Goal: Navigation & Orientation: Find specific page/section

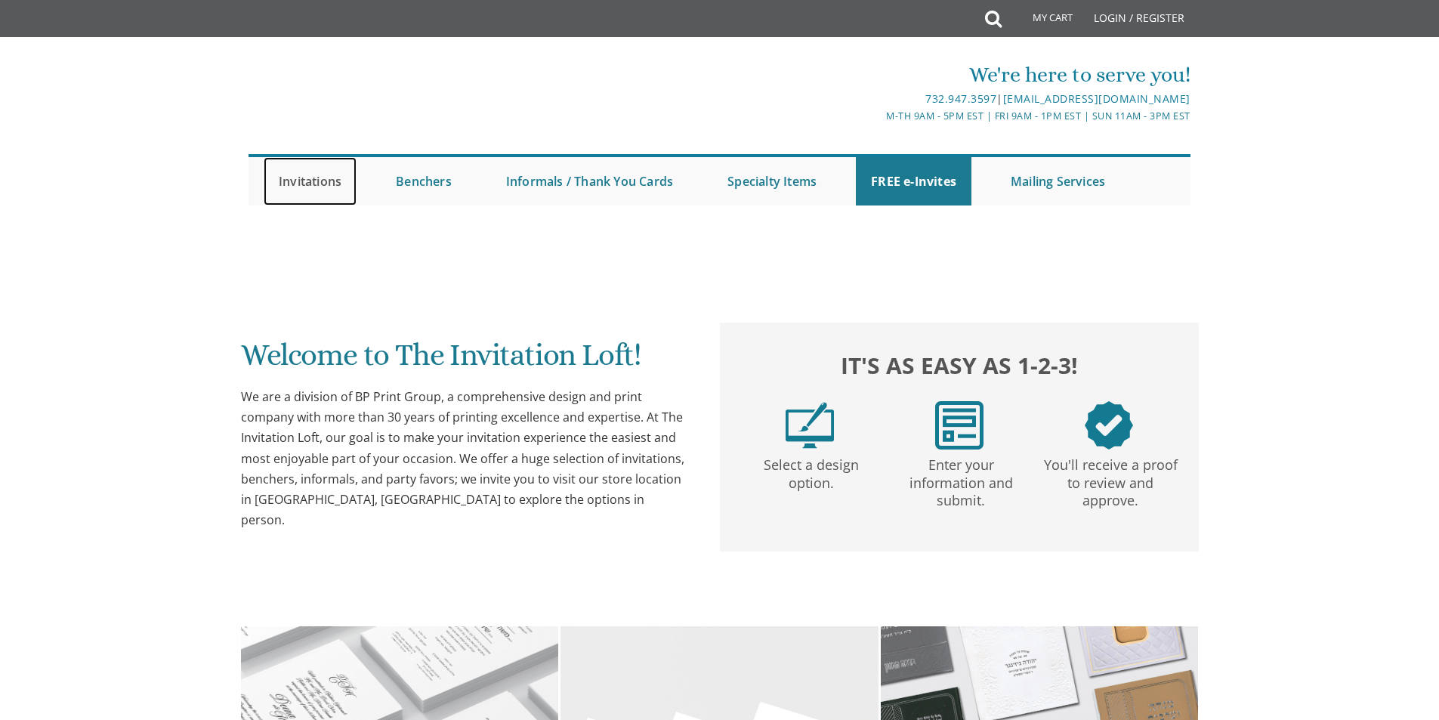
click at [332, 180] on link "Invitations" at bounding box center [310, 181] width 93 height 48
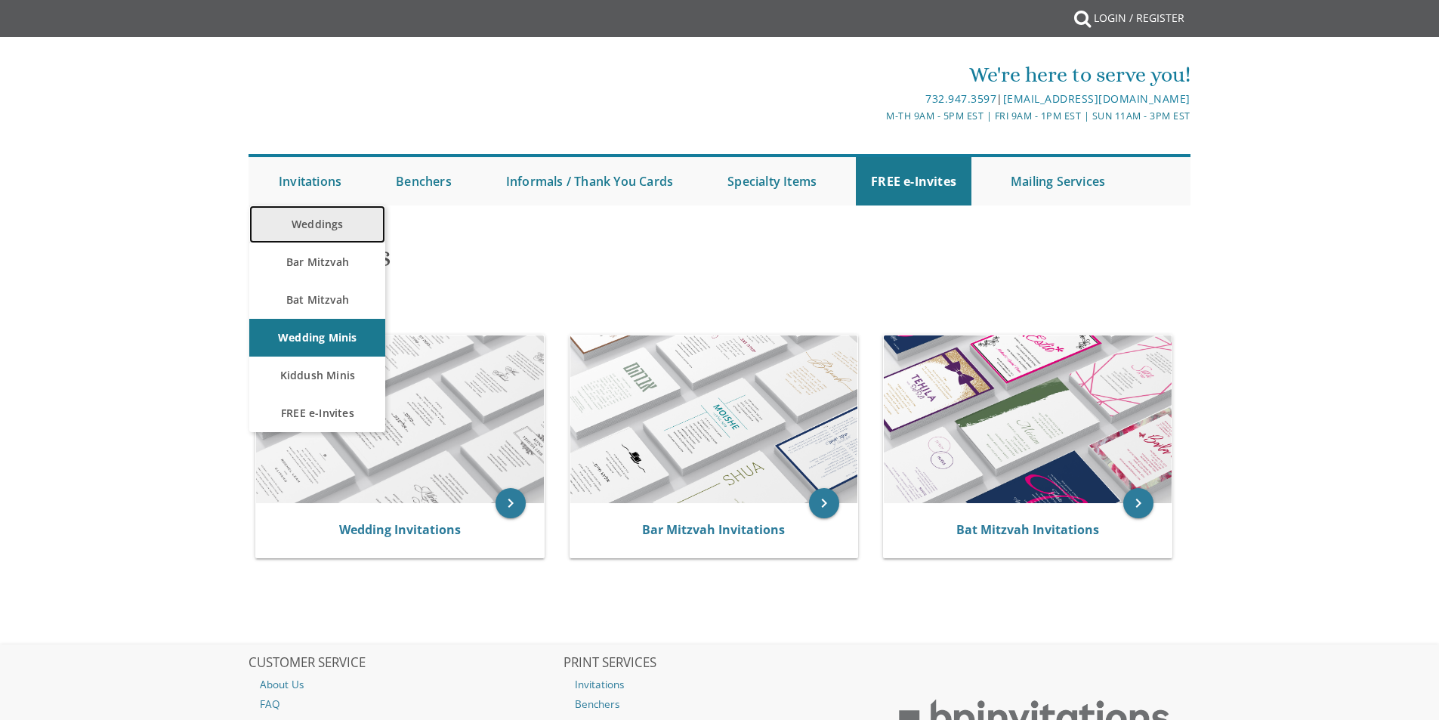
click at [329, 218] on link "Weddings" at bounding box center [317, 224] width 136 height 38
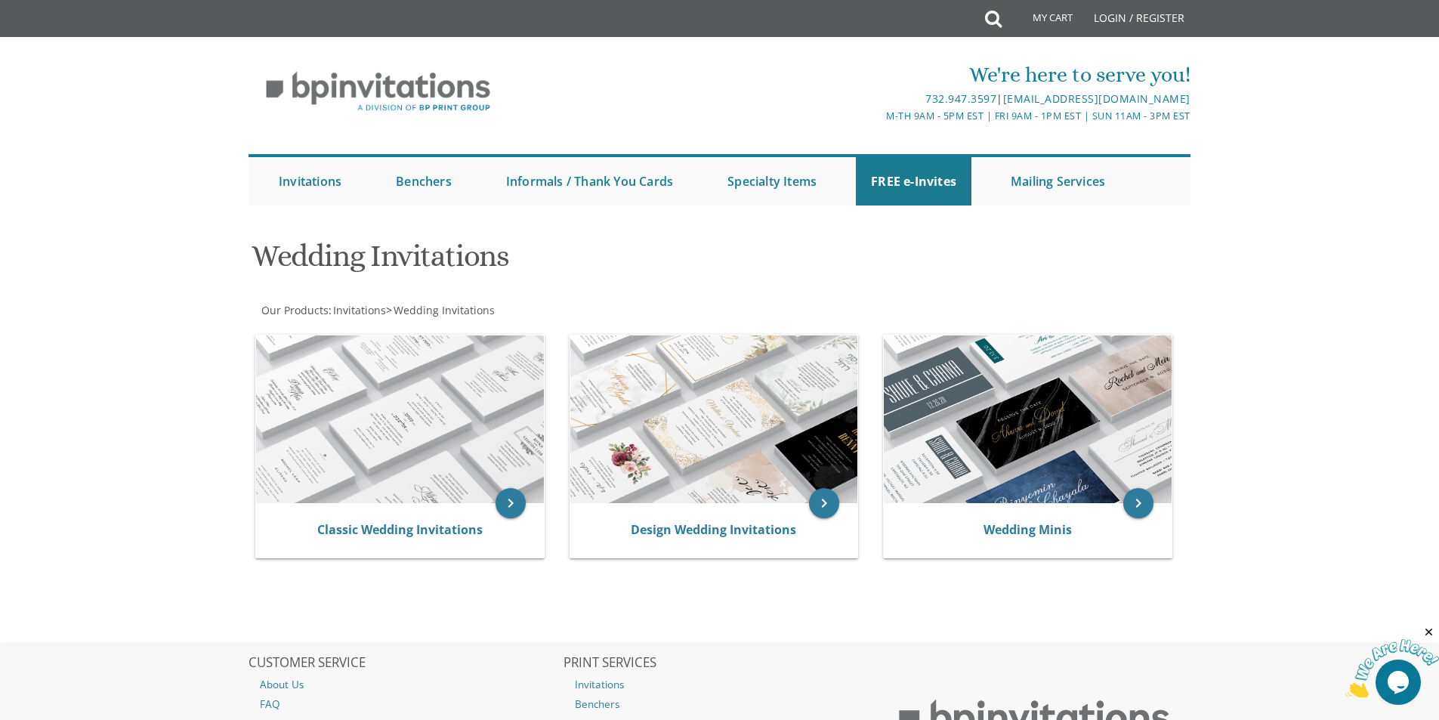
scroll to position [76, 0]
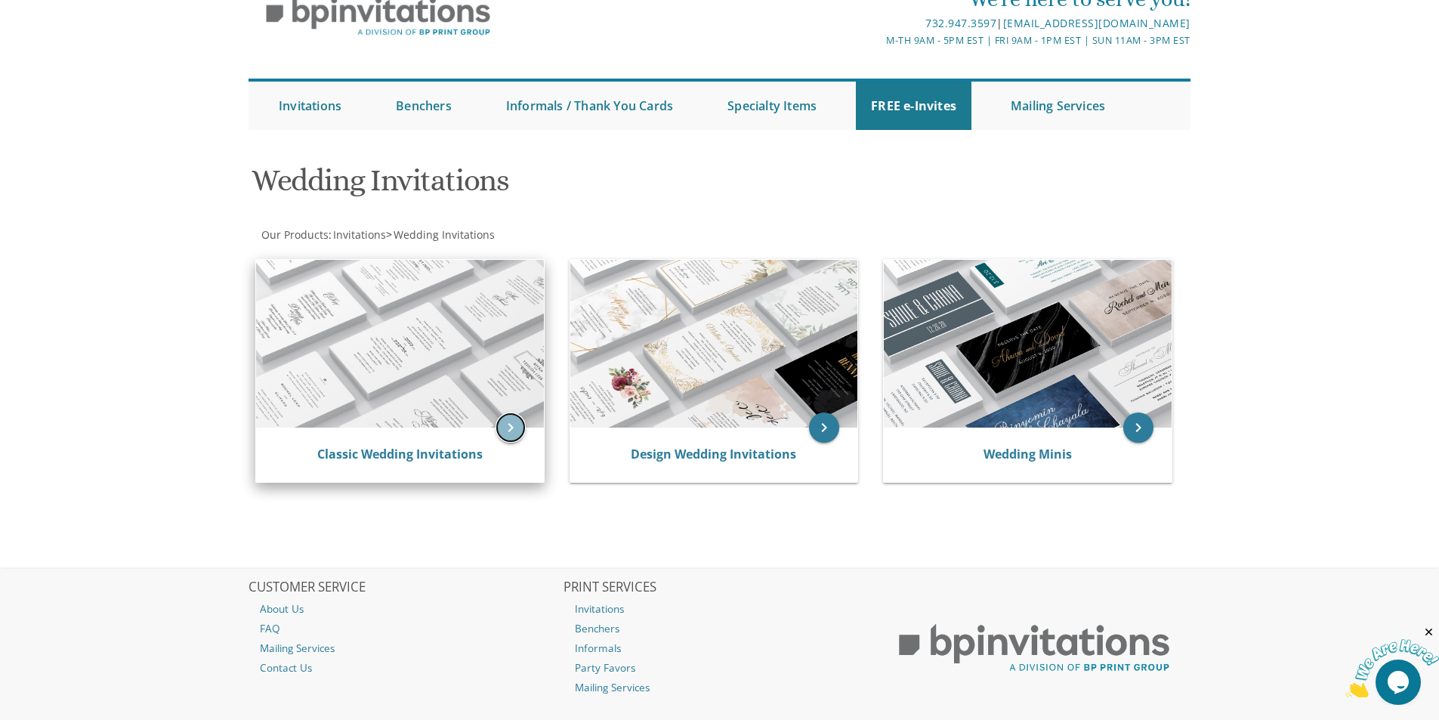
click at [505, 434] on icon "keyboard_arrow_right" at bounding box center [510, 427] width 30 height 30
click at [506, 432] on icon "keyboard_arrow_right" at bounding box center [510, 427] width 30 height 30
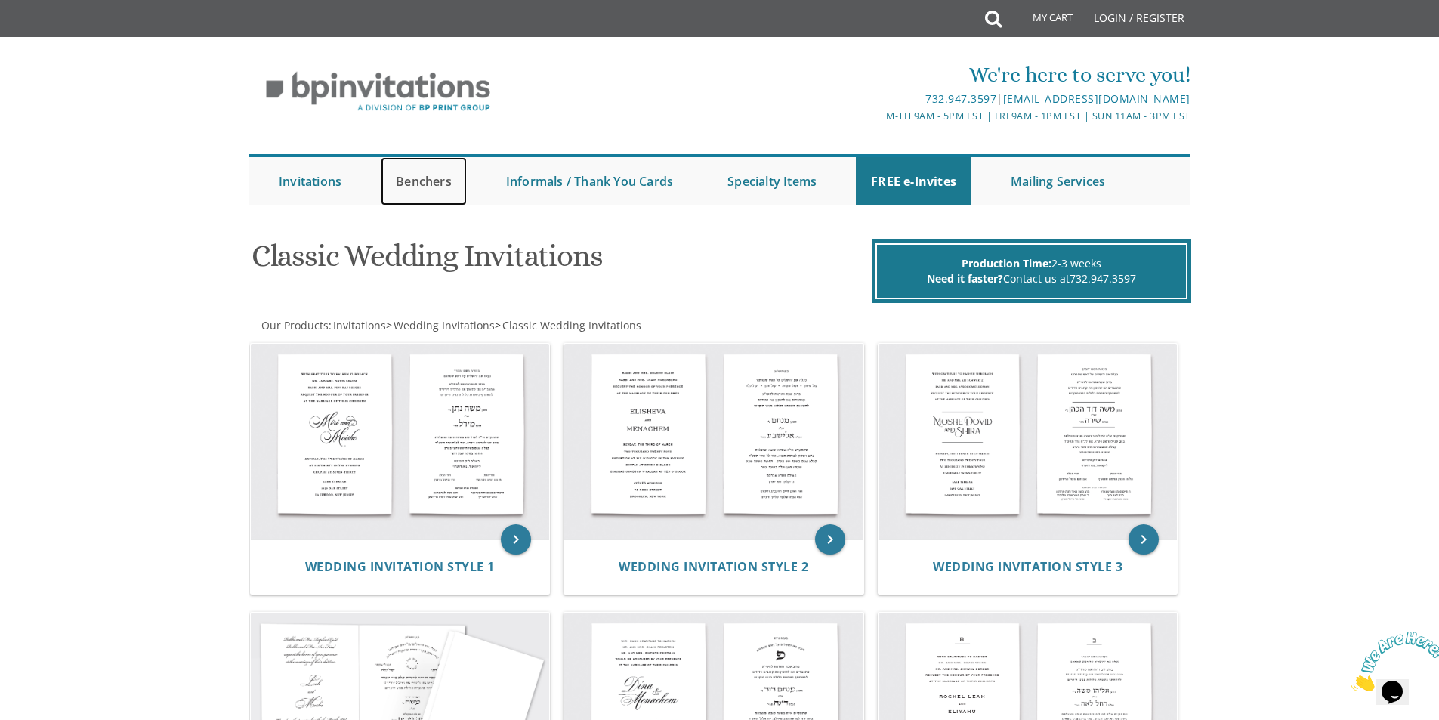
click at [410, 177] on link "Benchers" at bounding box center [424, 181] width 86 height 48
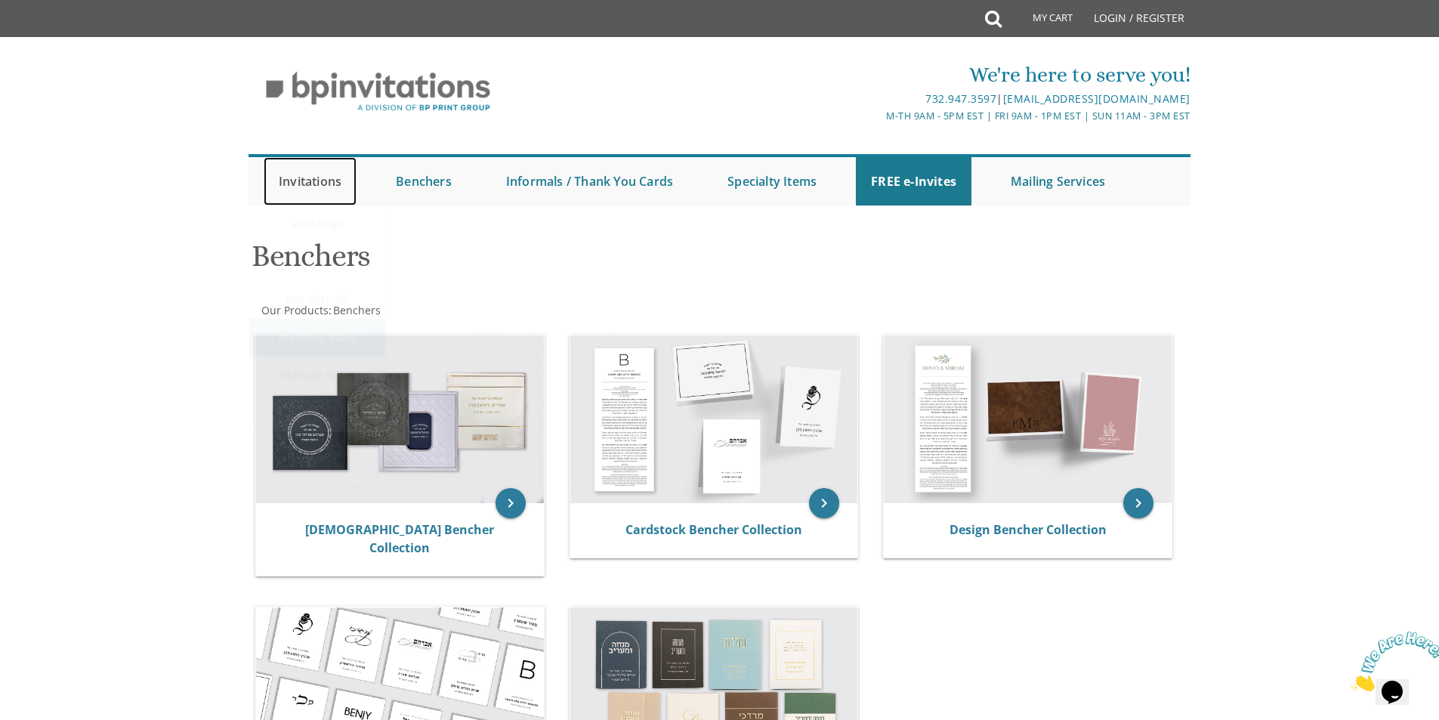
click at [334, 183] on link "Invitations" at bounding box center [310, 181] width 93 height 48
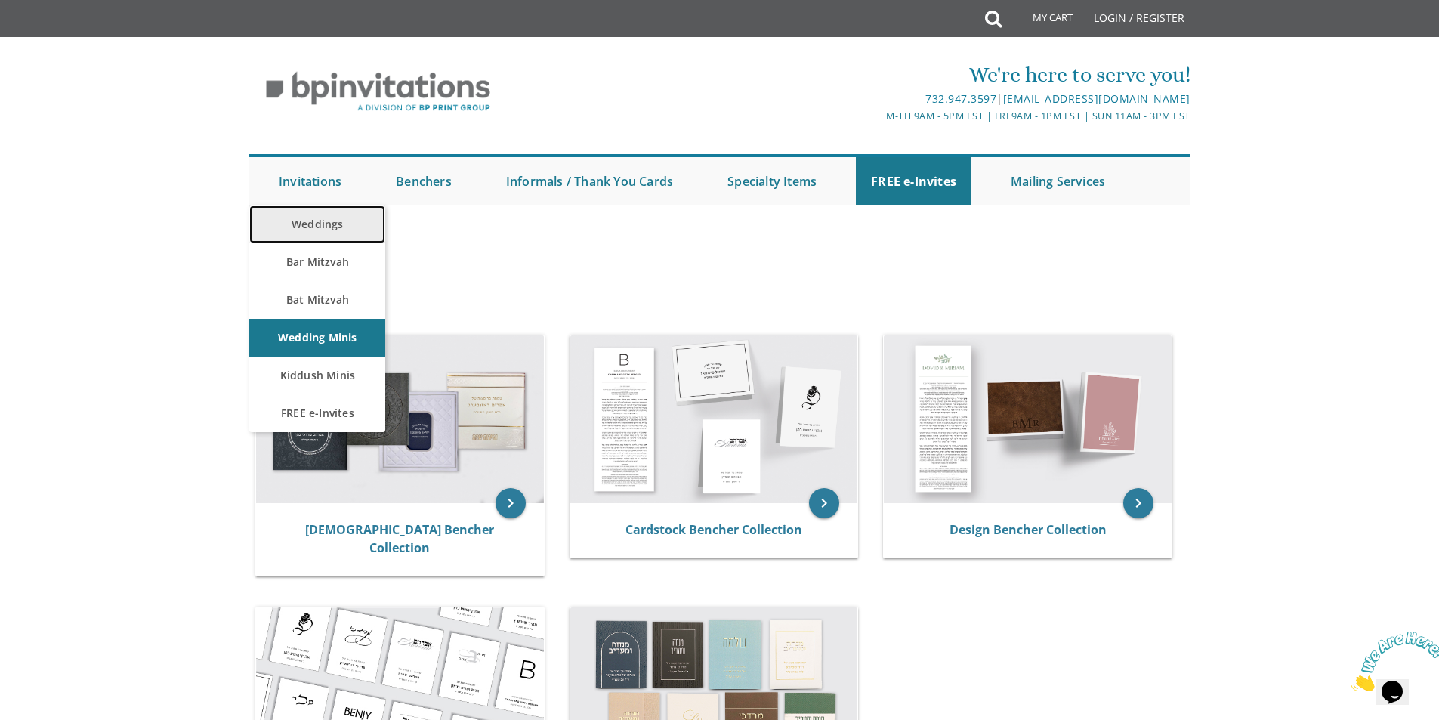
click at [326, 218] on link "Weddings" at bounding box center [317, 224] width 136 height 38
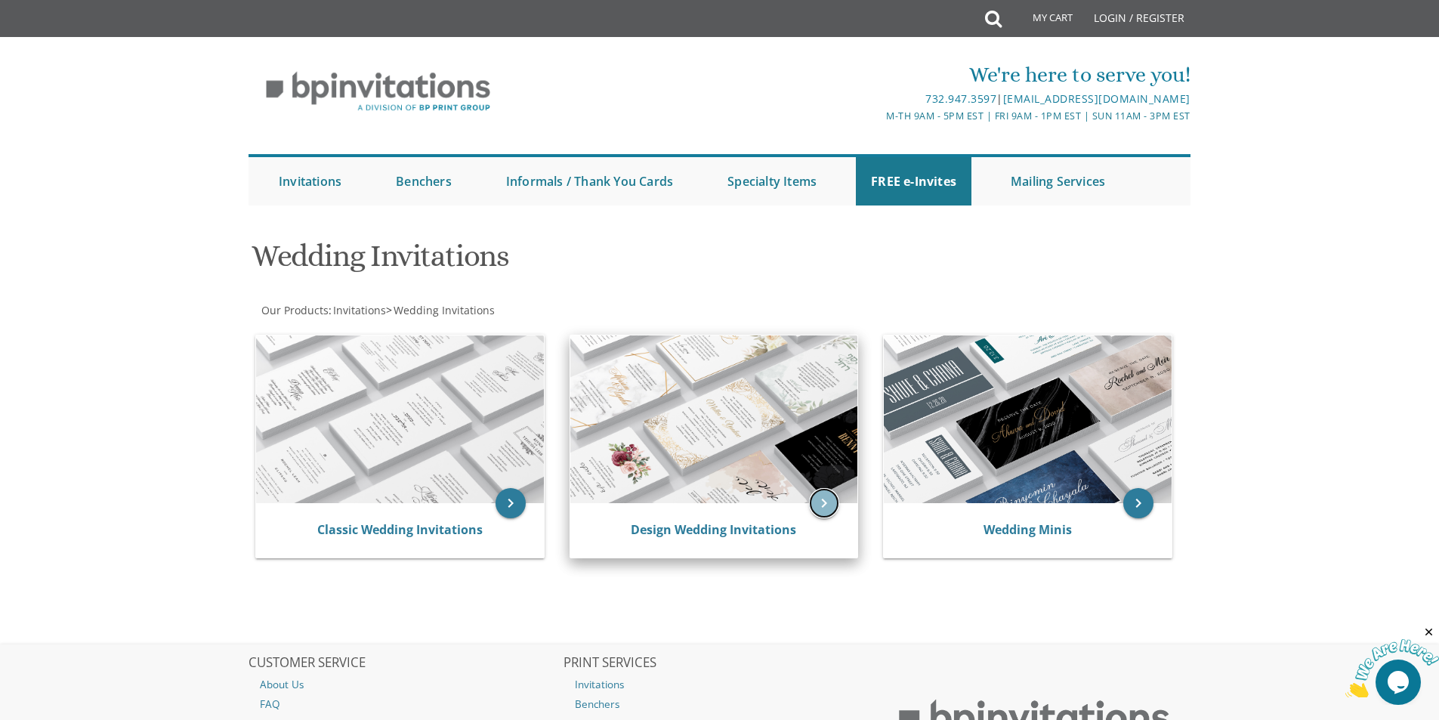
click at [815, 496] on icon "keyboard_arrow_right" at bounding box center [824, 503] width 30 height 30
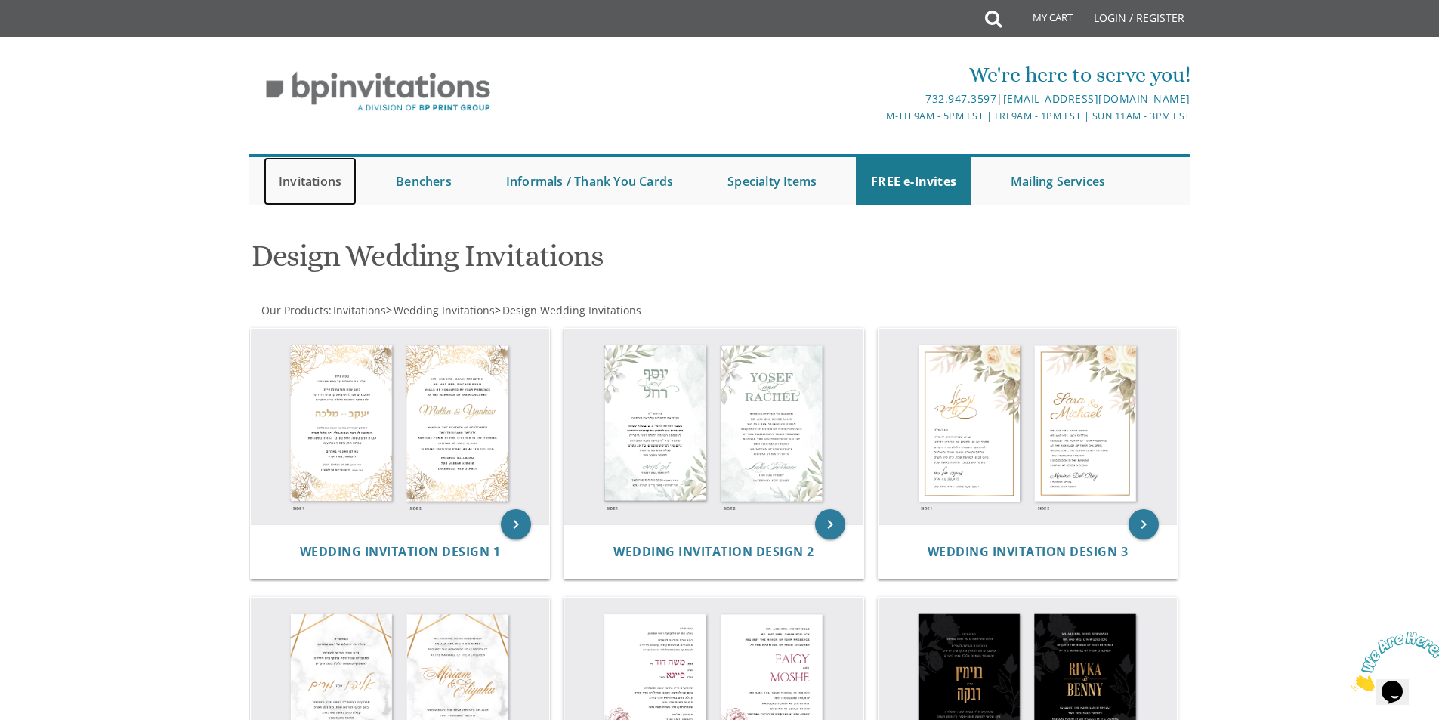
click at [315, 190] on link "Invitations" at bounding box center [310, 181] width 93 height 48
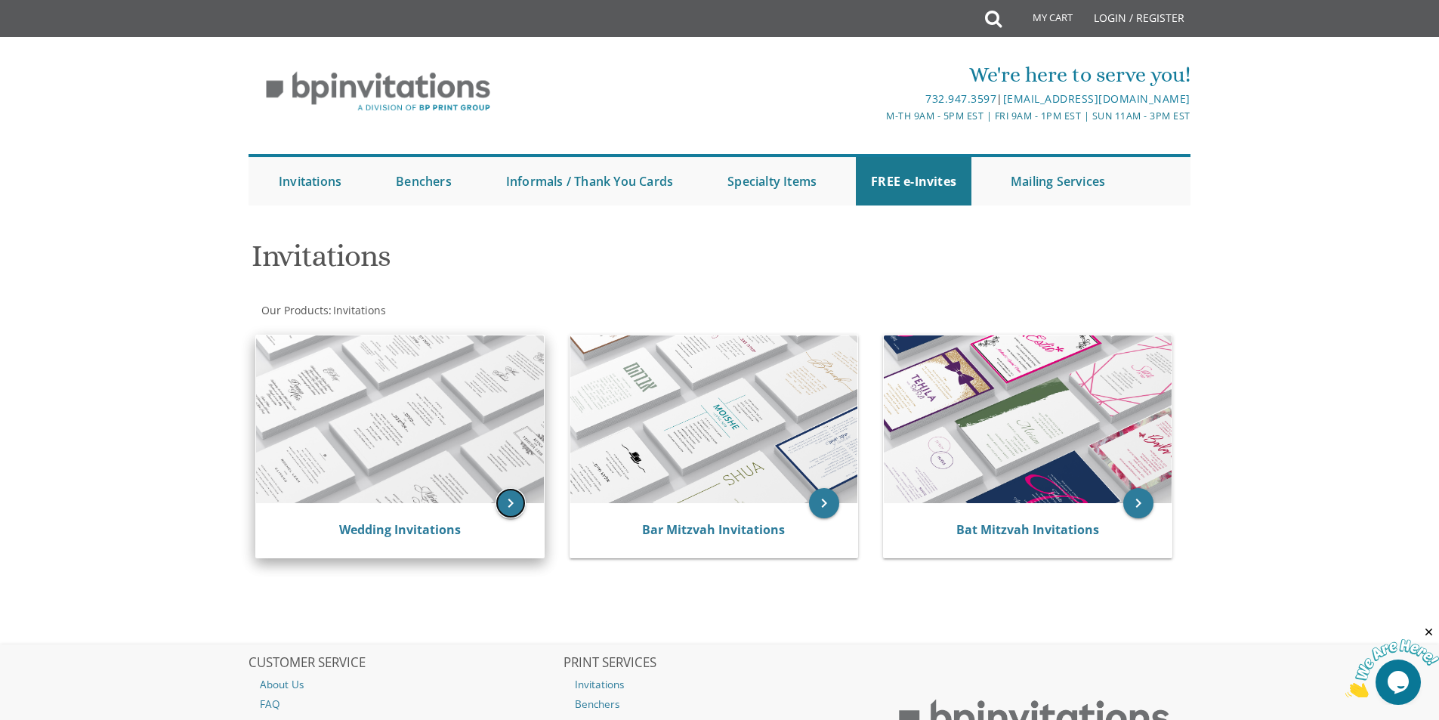
click at [508, 501] on icon "keyboard_arrow_right" at bounding box center [510, 503] width 30 height 30
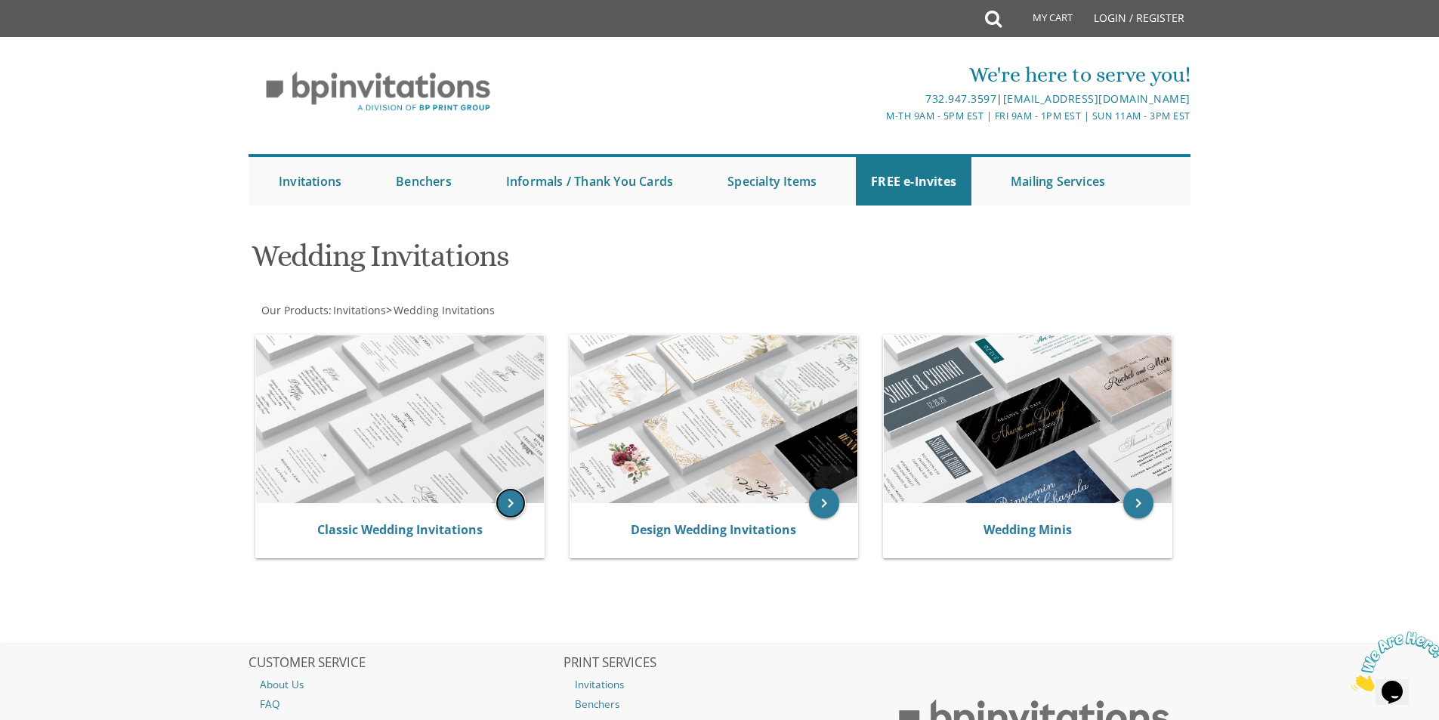
click at [508, 501] on icon "keyboard_arrow_right" at bounding box center [510, 503] width 30 height 30
